Goal: Information Seeking & Learning: Check status

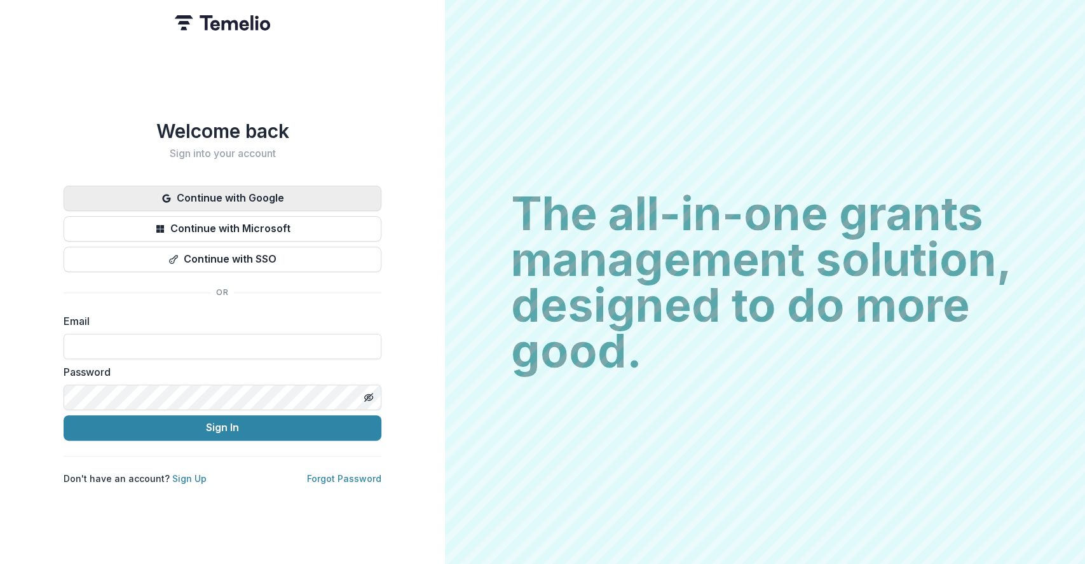
click at [287, 194] on button "Continue with Google" at bounding box center [223, 198] width 318 height 25
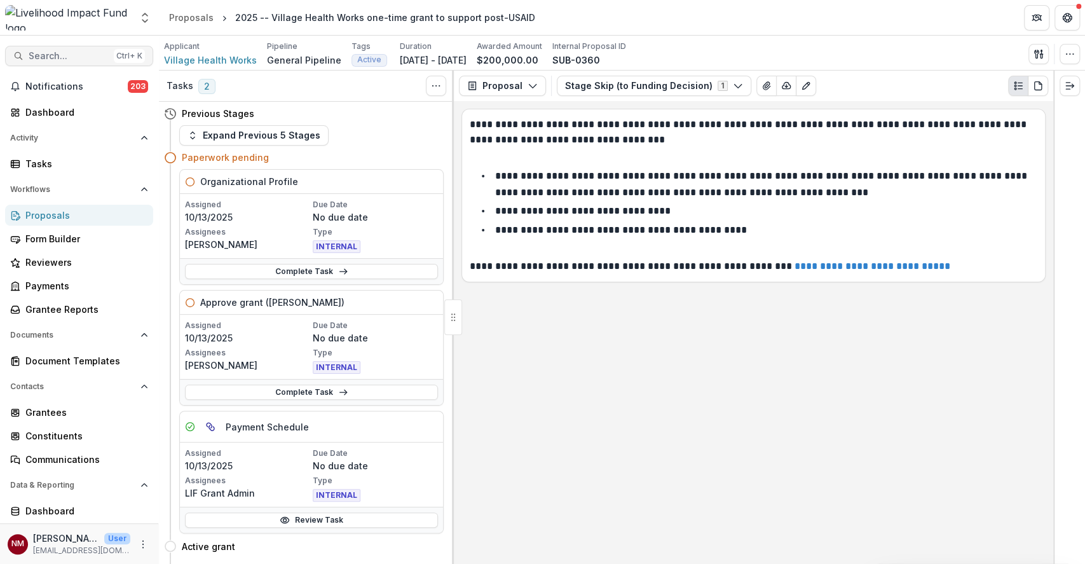
click at [66, 51] on span "Search..." at bounding box center [69, 56] width 80 height 11
click at [48, 55] on span "Search..." at bounding box center [69, 56] width 80 height 11
type input "*"
type input "**********"
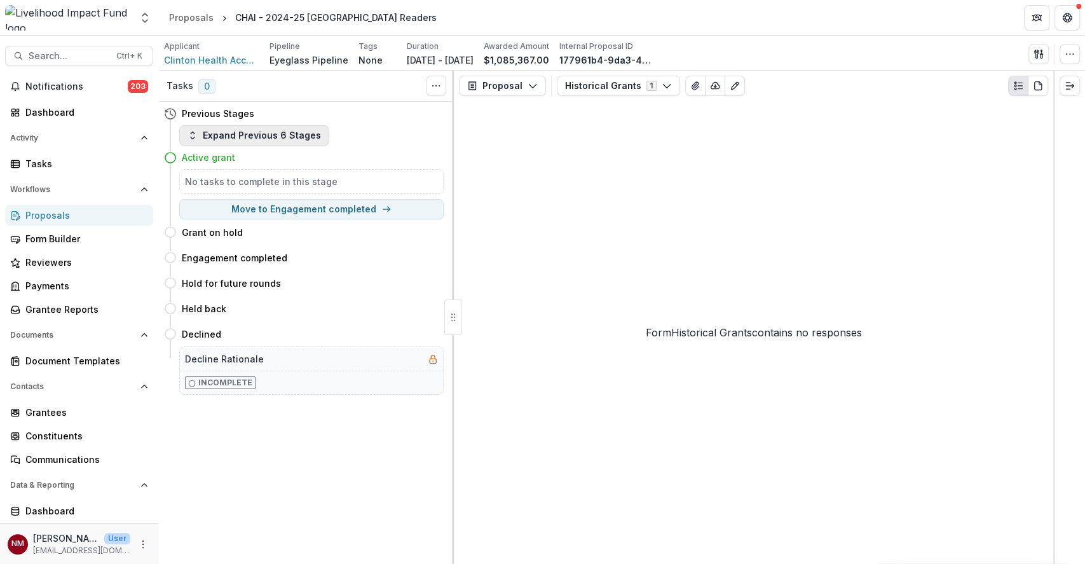
click at [293, 140] on button "Expand Previous 6 Stages" at bounding box center [254, 135] width 150 height 20
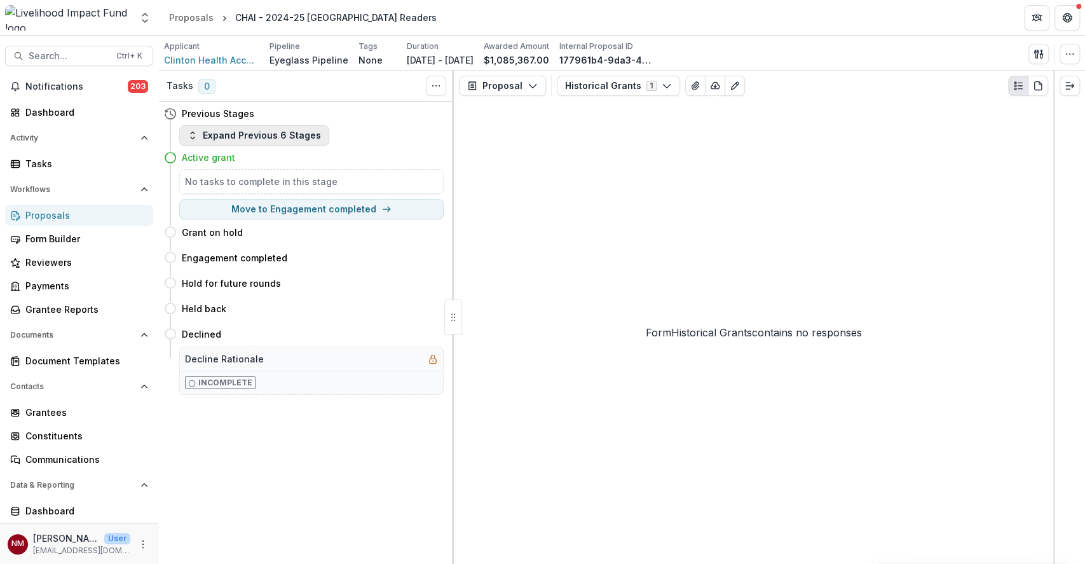
click at [249, 136] on button "Expand Previous 6 Stages" at bounding box center [254, 135] width 150 height 20
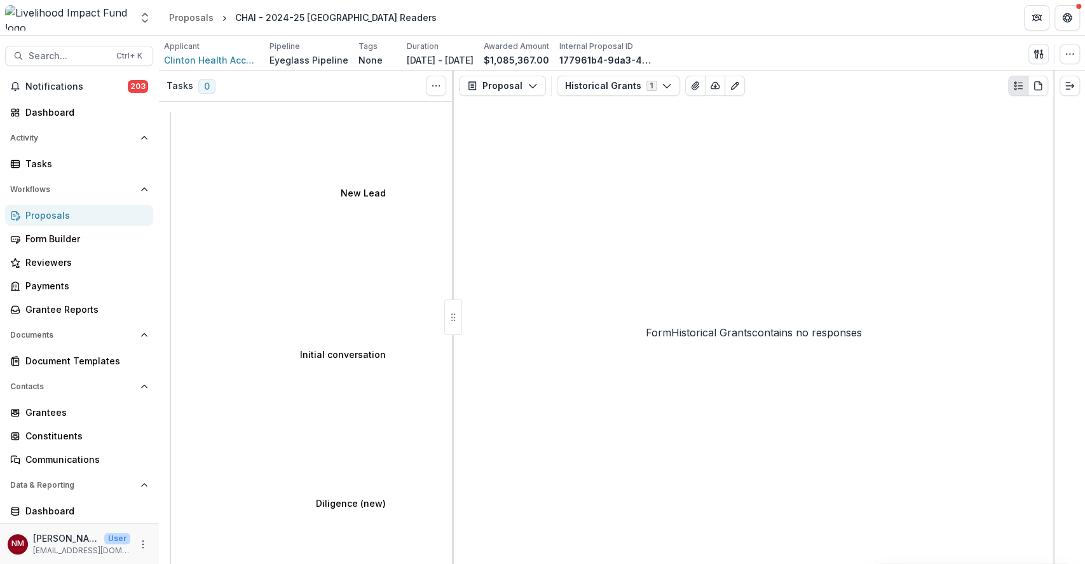
select select "**********"
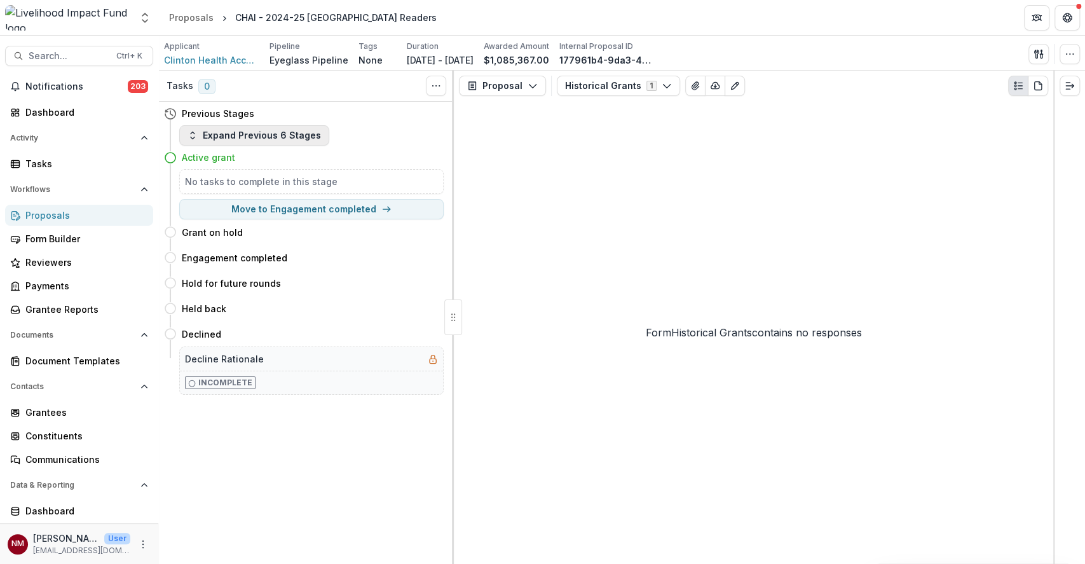
click at [230, 137] on button "Expand Previous 6 Stages" at bounding box center [254, 135] width 150 height 20
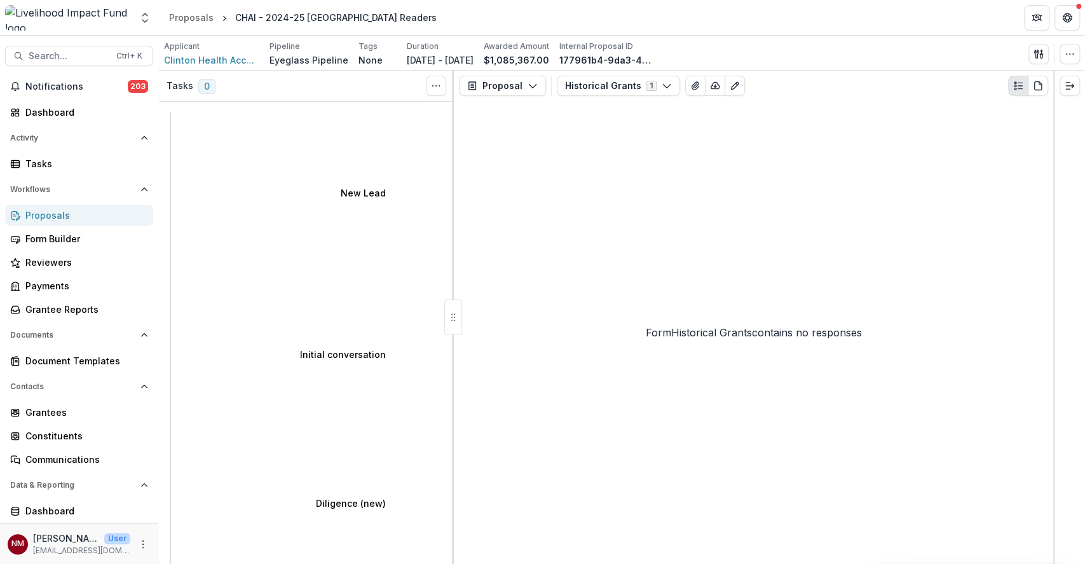
click at [545, 228] on div "Form Historical Grants contains no responses" at bounding box center [753, 332] width 599 height 463
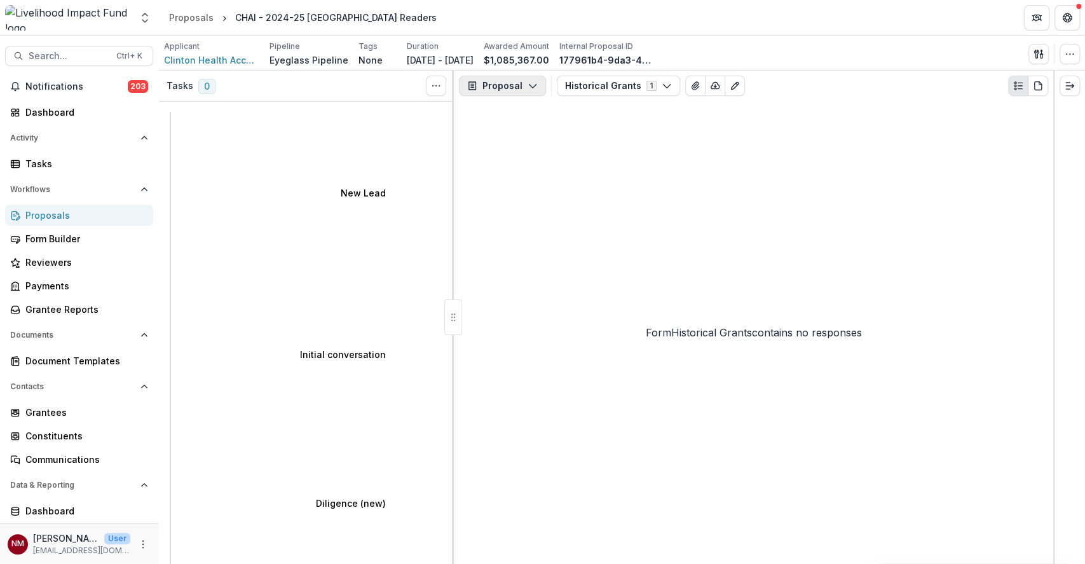
click at [491, 84] on button "Proposal" at bounding box center [502, 86] width 87 height 20
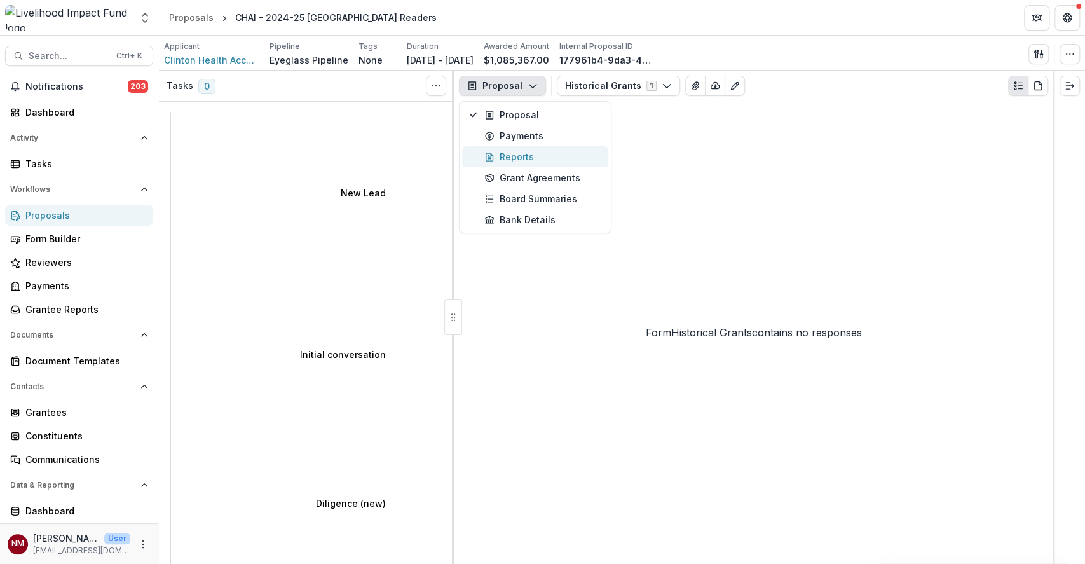
click at [508, 156] on div "Reports" at bounding box center [542, 156] width 116 height 13
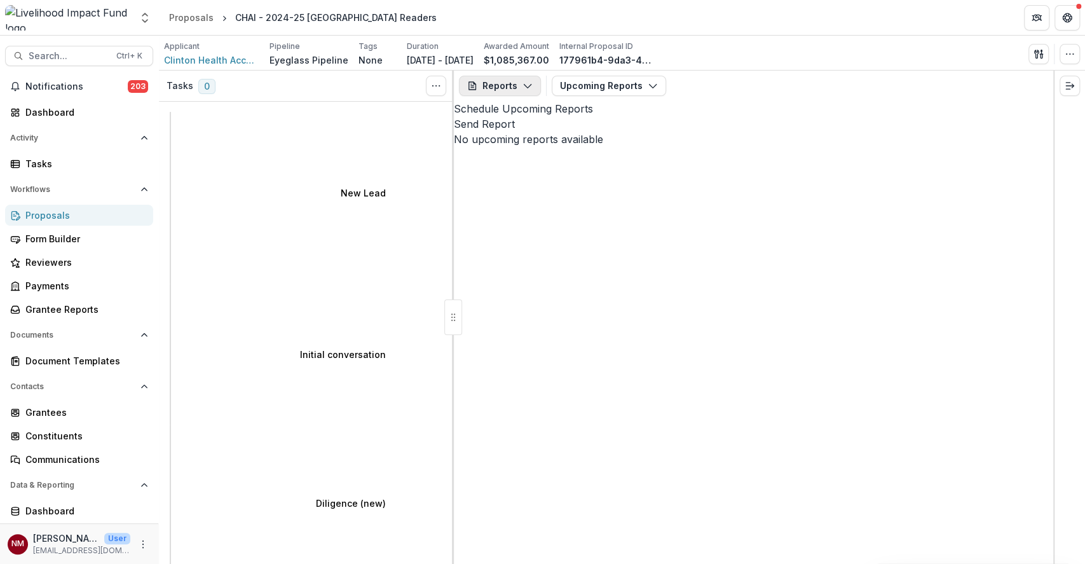
click at [483, 85] on button "Reports" at bounding box center [500, 86] width 82 height 20
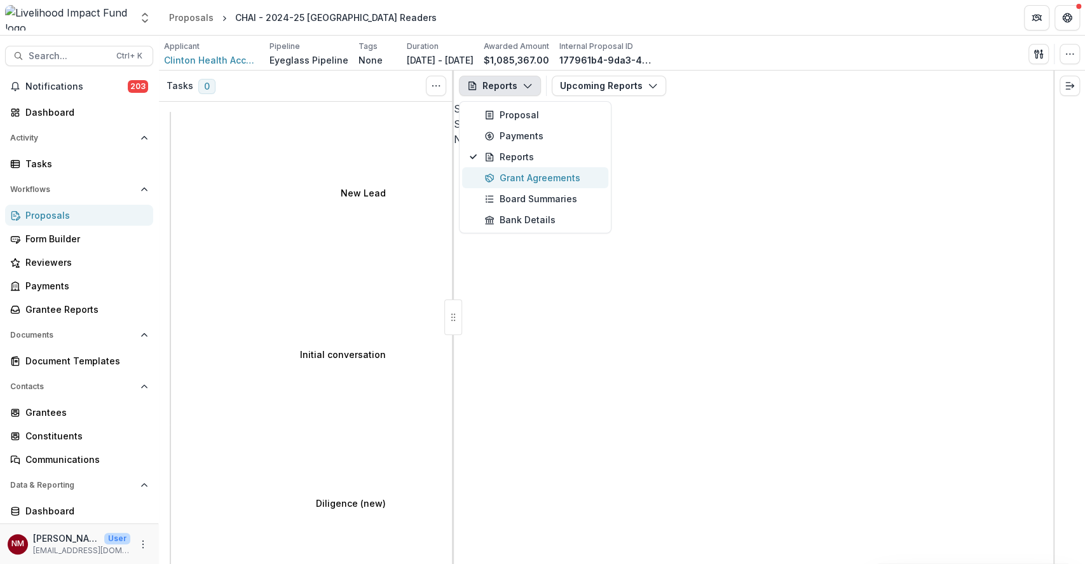
click at [533, 180] on div "Grant Agreements" at bounding box center [542, 177] width 116 height 13
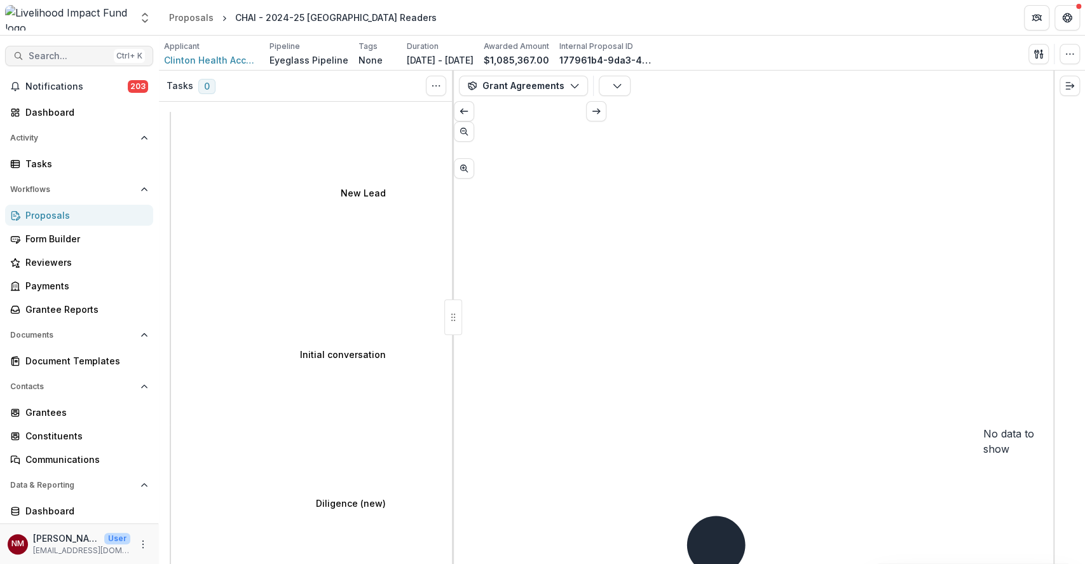
click at [78, 53] on span "Search..." at bounding box center [69, 56] width 80 height 11
type input "*********"
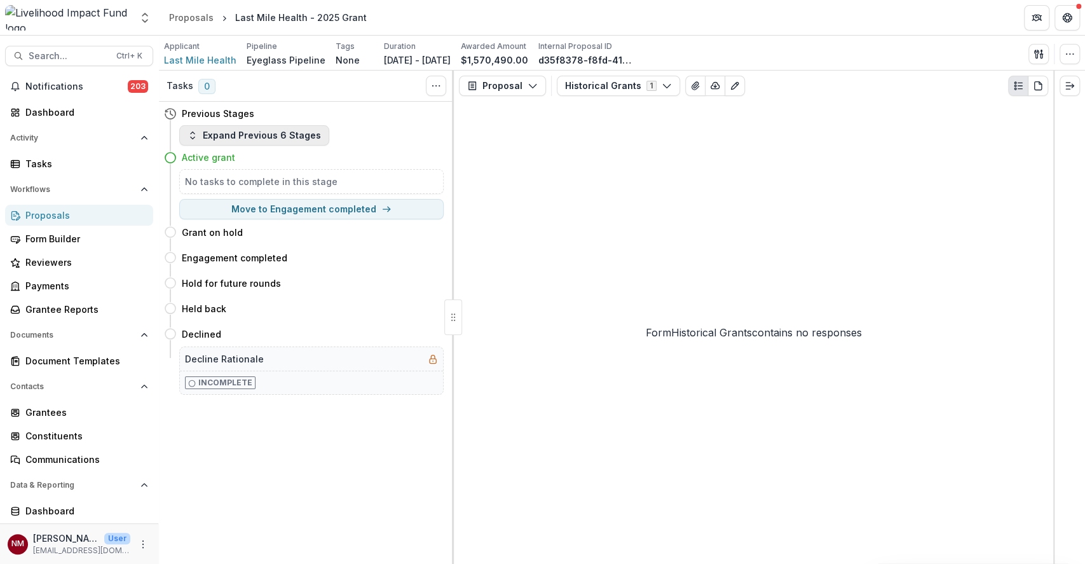
click at [264, 130] on button "Expand Previous 6 Stages" at bounding box center [254, 135] width 150 height 20
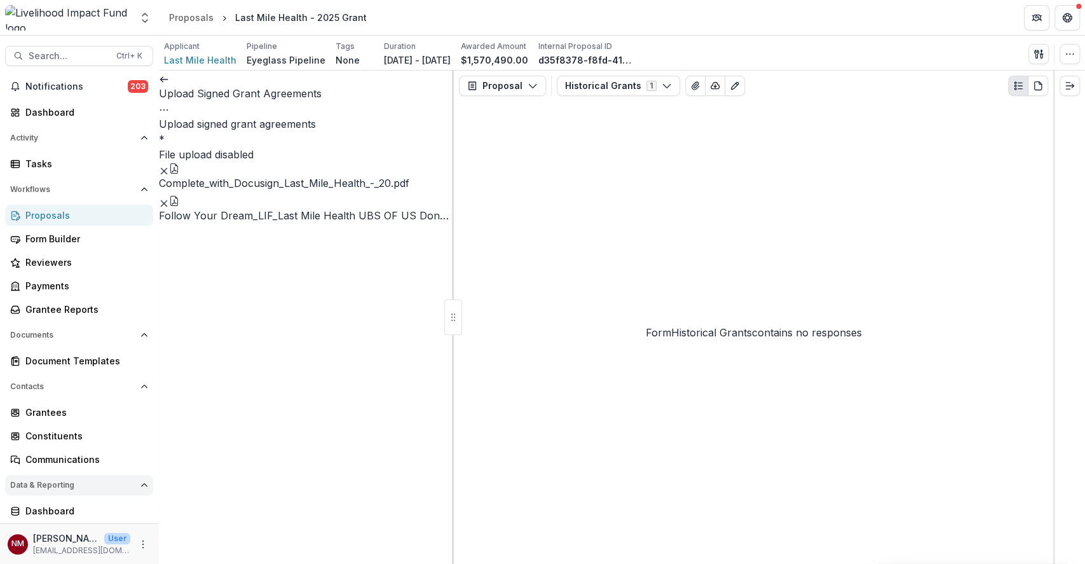
scroll to position [45, 0]
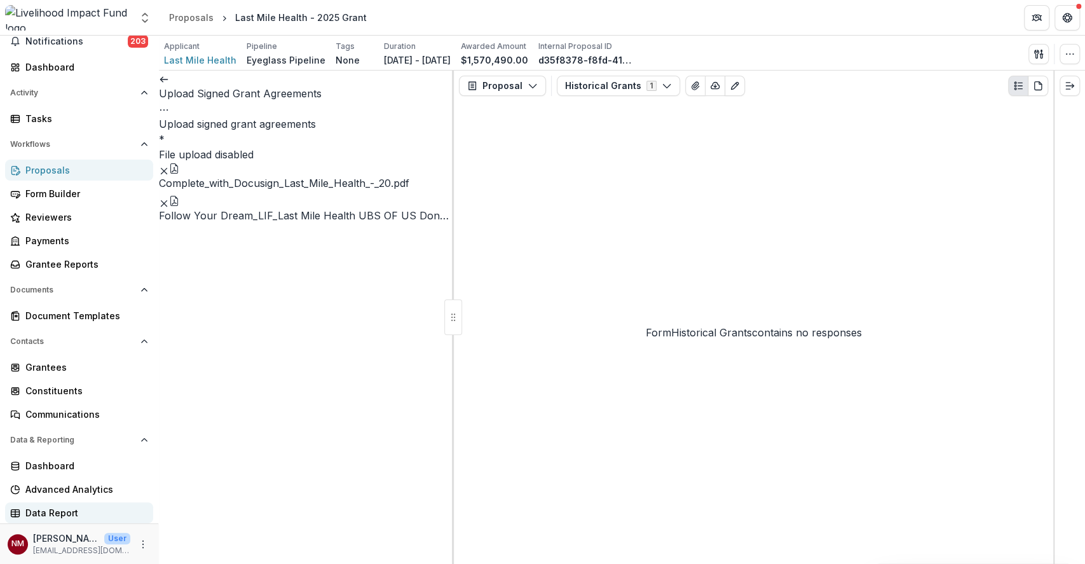
click at [56, 512] on div "Data Report" at bounding box center [84, 512] width 118 height 13
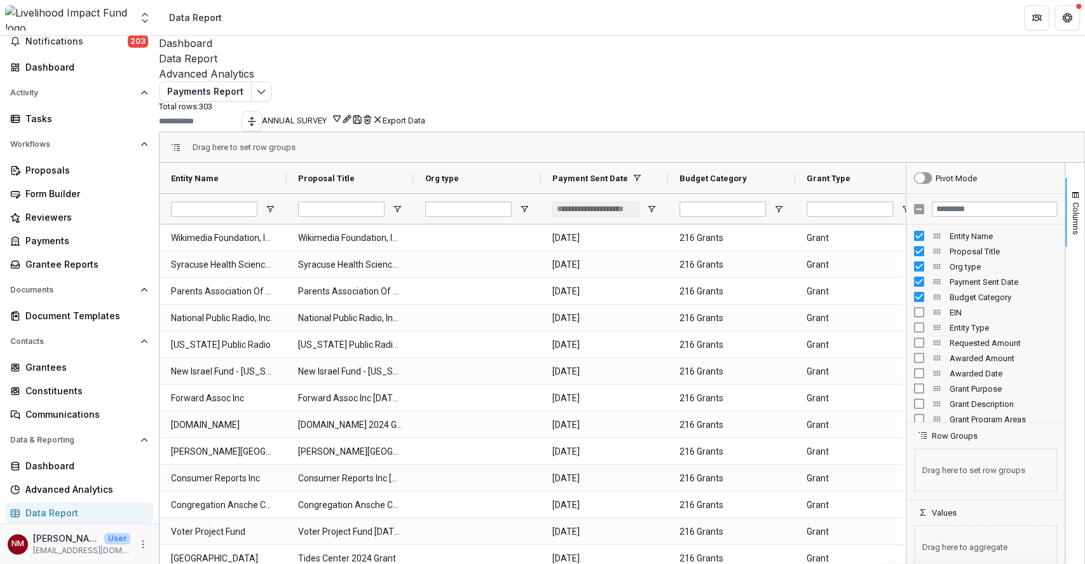
click at [342, 113] on icon "button" at bounding box center [337, 118] width 10 height 10
click at [793, 147] on div "Drag here to set row groups" at bounding box center [622, 147] width 925 height 31
click at [342, 118] on button "ANNUAL SURVEY" at bounding box center [302, 119] width 80 height 12
click at [910, 406] on button "Team Filters" at bounding box center [888, 411] width 44 height 10
